Goal: Navigation & Orientation: Find specific page/section

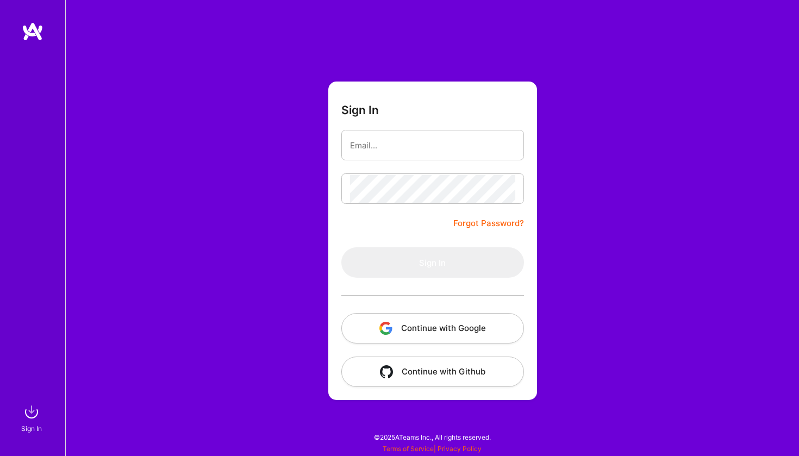
click at [441, 320] on button "Continue with Google" at bounding box center [432, 328] width 183 height 30
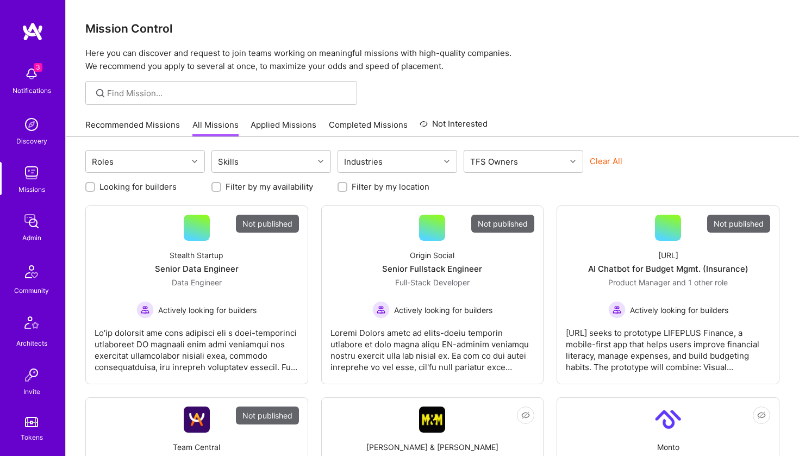
click at [33, 183] on img at bounding box center [32, 173] width 22 height 22
